Goal: Navigation & Orientation: Understand site structure

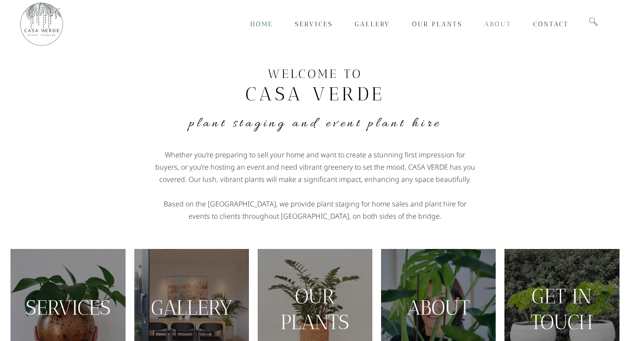
click at [504, 28] on link "About" at bounding box center [498, 24] width 49 height 48
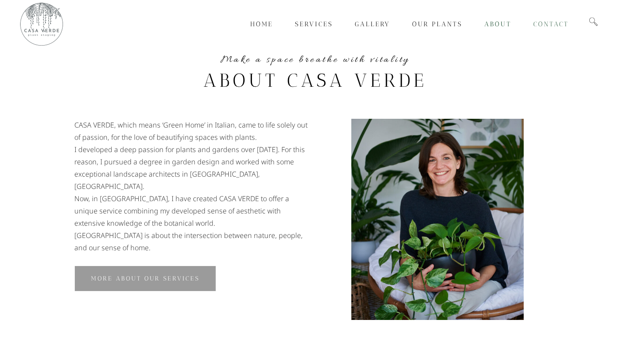
click at [556, 15] on link "Contact" at bounding box center [551, 24] width 57 height 48
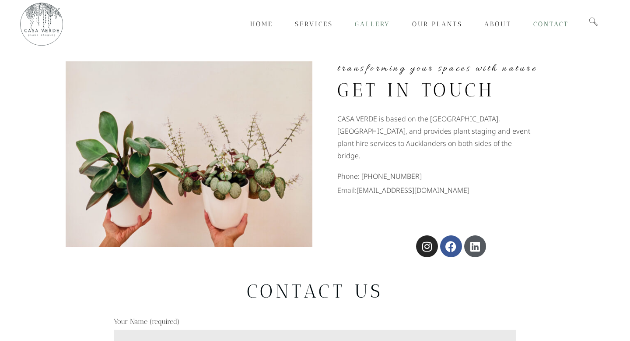
click at [375, 20] on link "Gallery" at bounding box center [372, 24] width 57 height 48
click at [363, 21] on span "Gallery" at bounding box center [372, 24] width 35 height 8
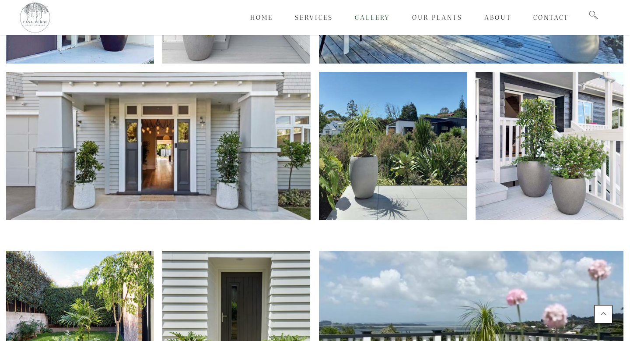
scroll to position [3293, 0]
